Goal: Task Accomplishment & Management: Use online tool/utility

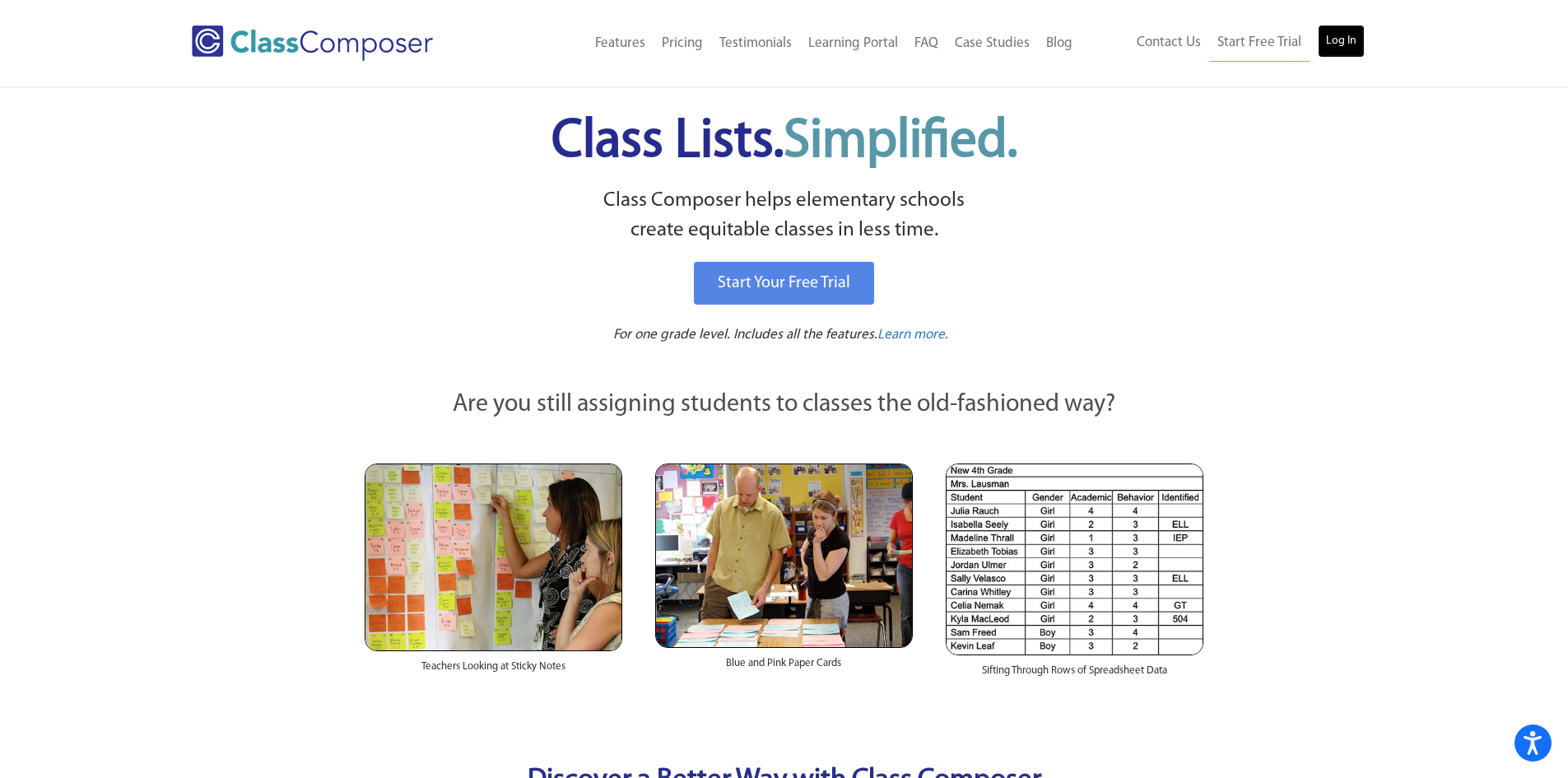
click at [1346, 47] on link "Log In" at bounding box center [1341, 41] width 47 height 33
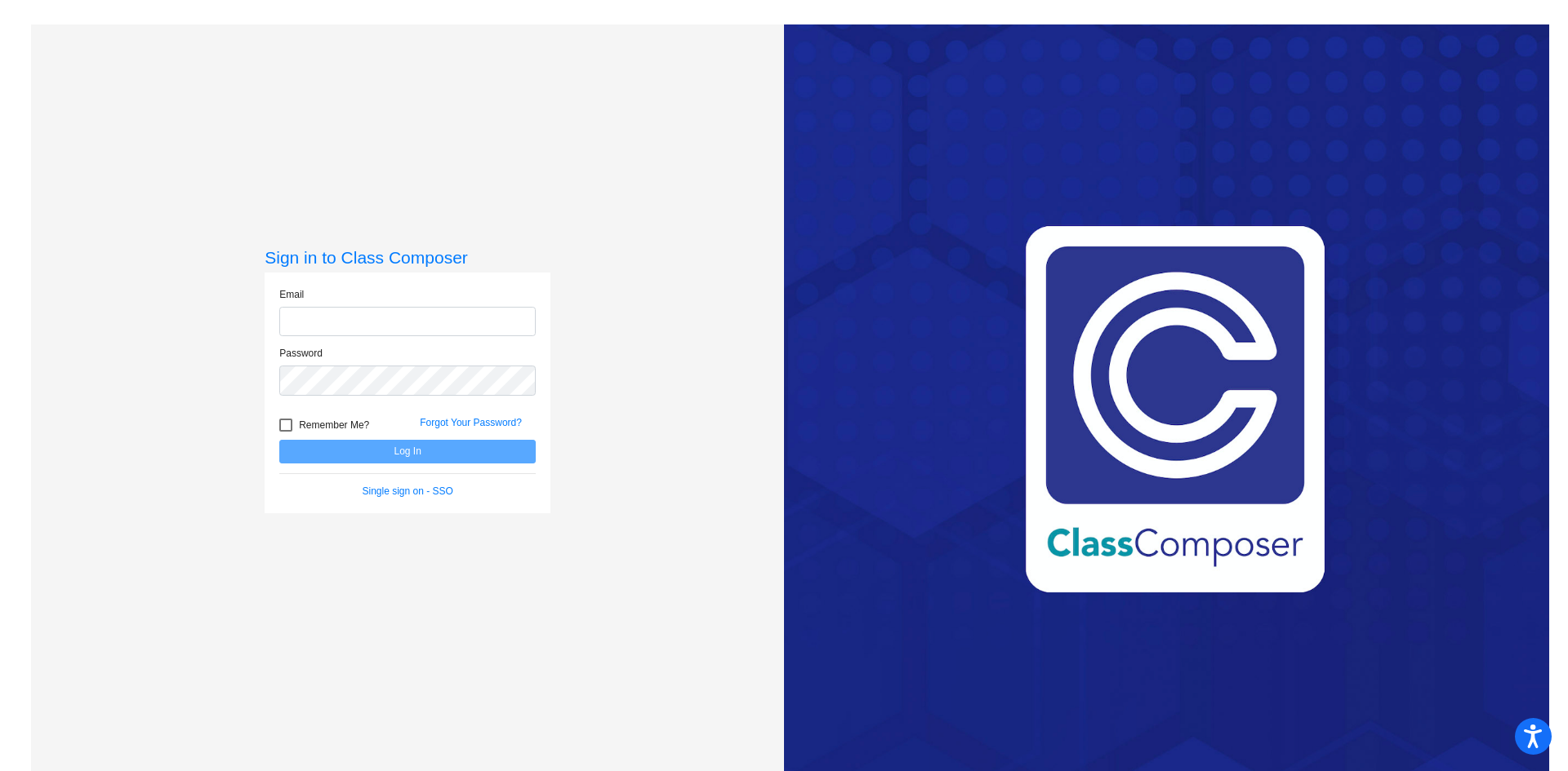
type input "[EMAIL_ADDRESS][DOMAIN_NAME]"
click at [376, 453] on button "Log In" at bounding box center [408, 452] width 257 height 23
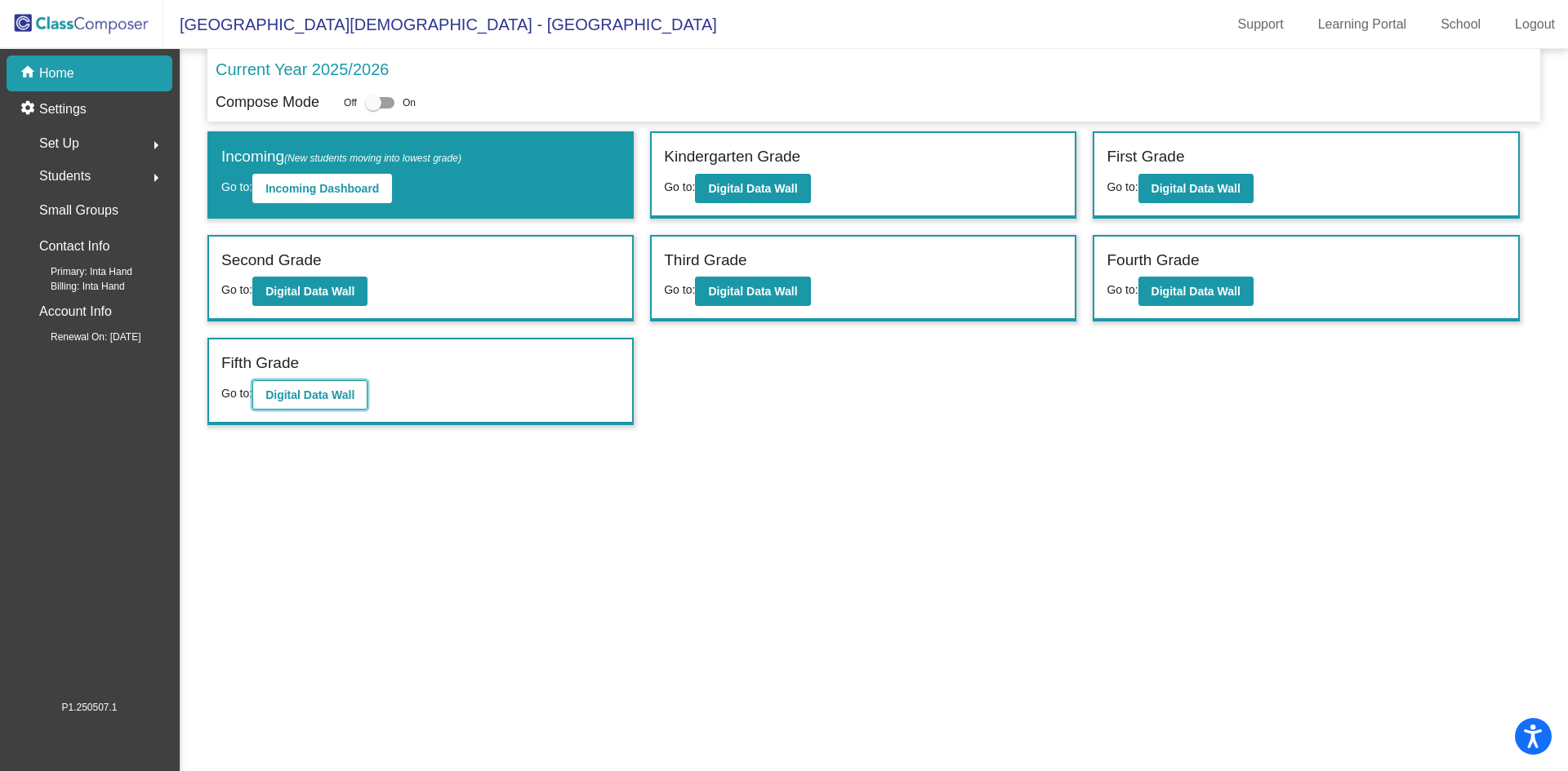
click at [299, 396] on b "Digital Data Wall" at bounding box center [309, 396] width 89 height 13
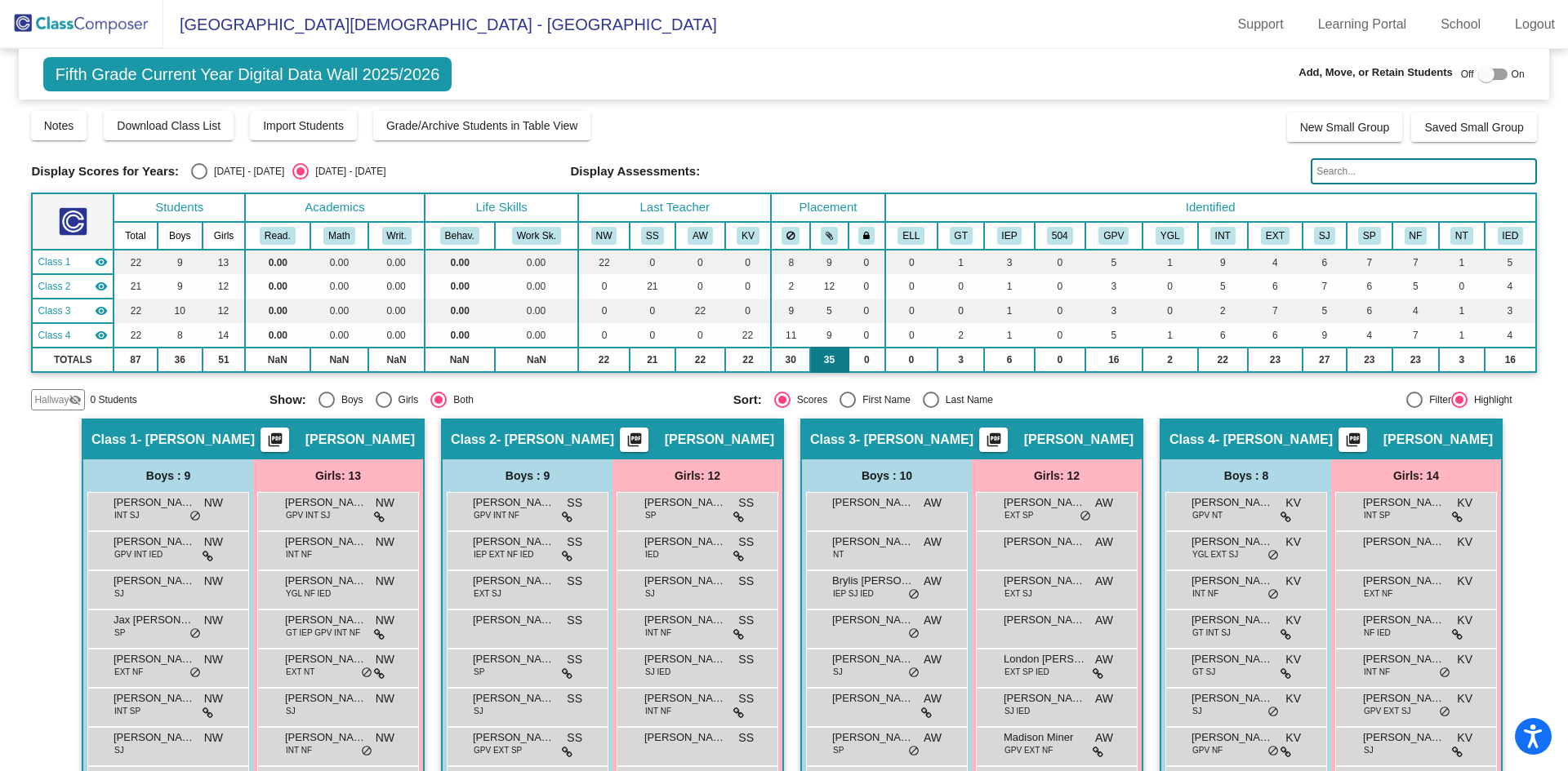
scroll to position [81, 0]
